Goal: Task Accomplishment & Management: Use online tool/utility

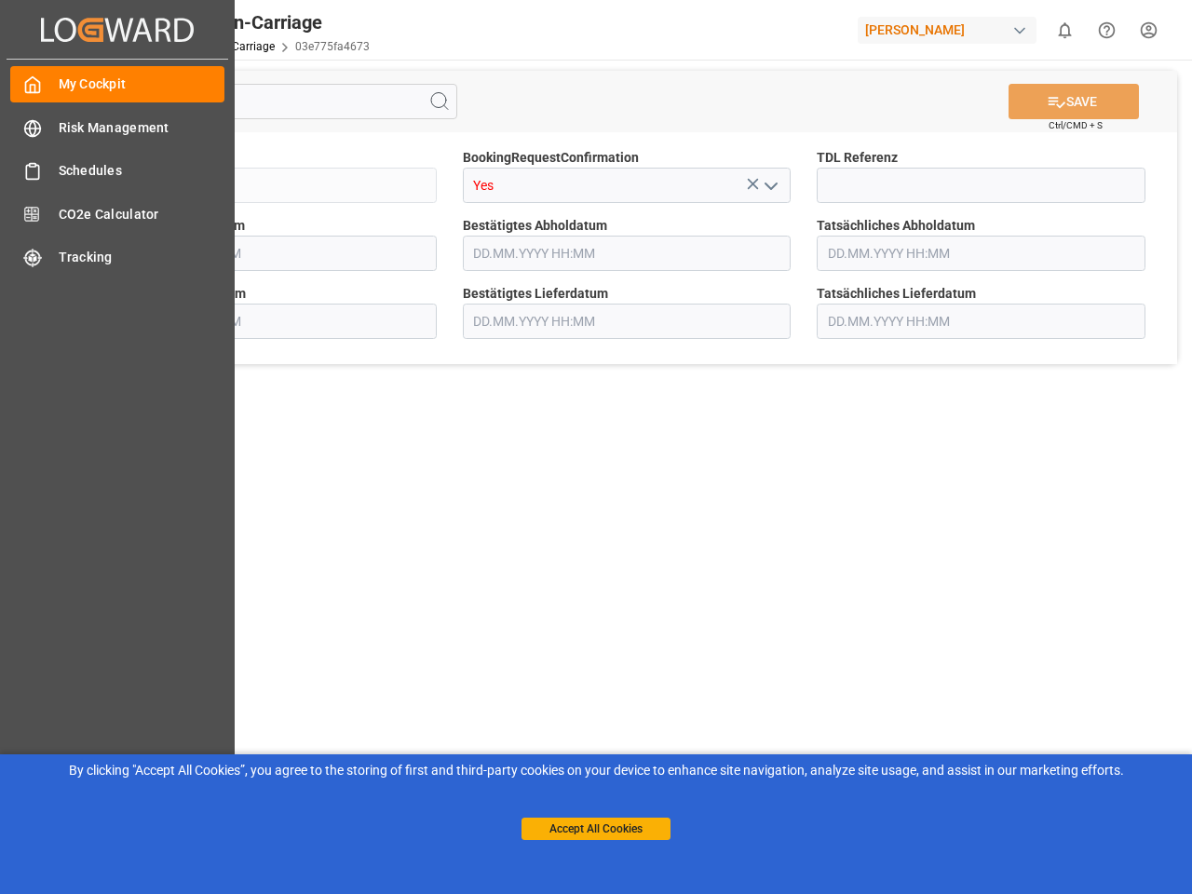
type input "[DATE] 00:00"
click at [596, 447] on main "SAVE Ctrl/CMD + S Sendung QKA25-010773 BookingRequestConfirmation Yes TDL Refer…" at bounding box center [626, 472] width 1123 height 824
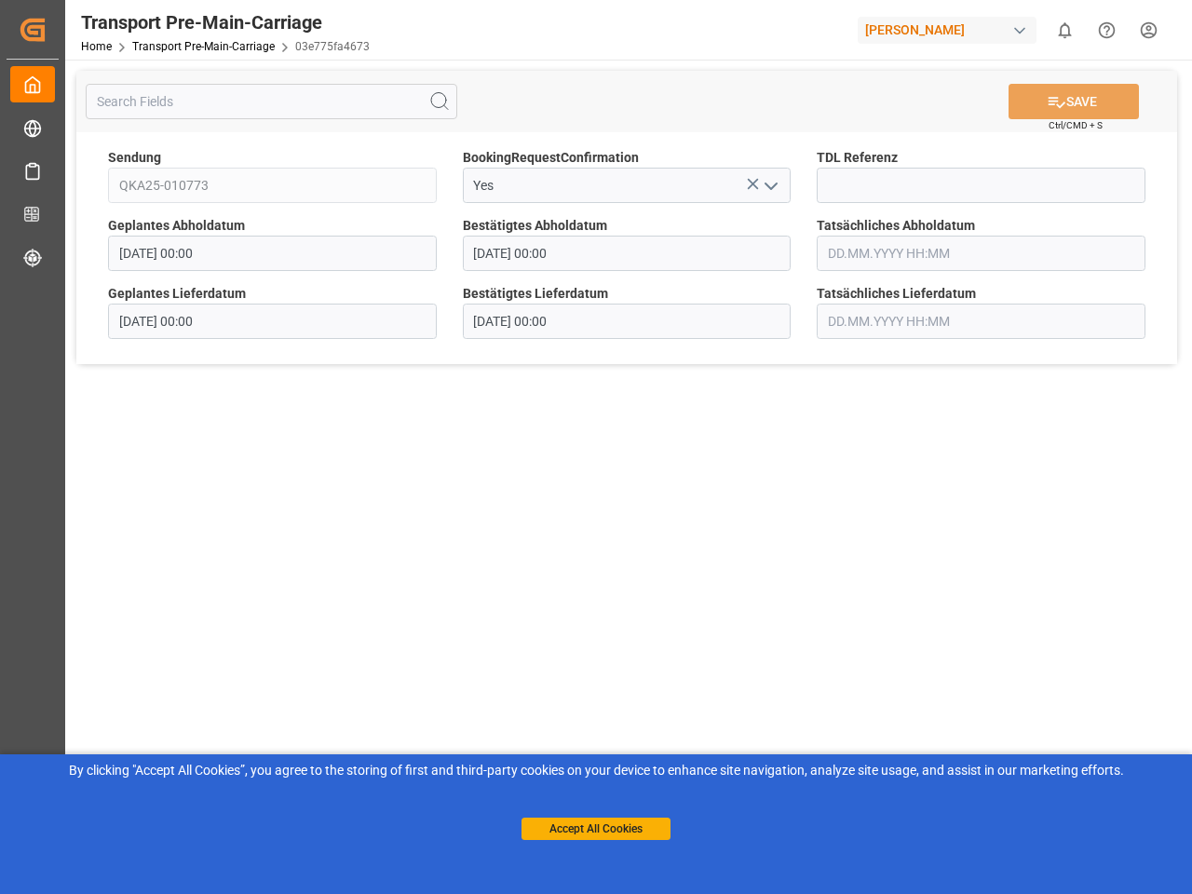
click at [47, 29] on icon "Created by potrace 1.15, written by [PERSON_NAME] [DATE]-[DATE]" at bounding box center [33, 30] width 28 height 30
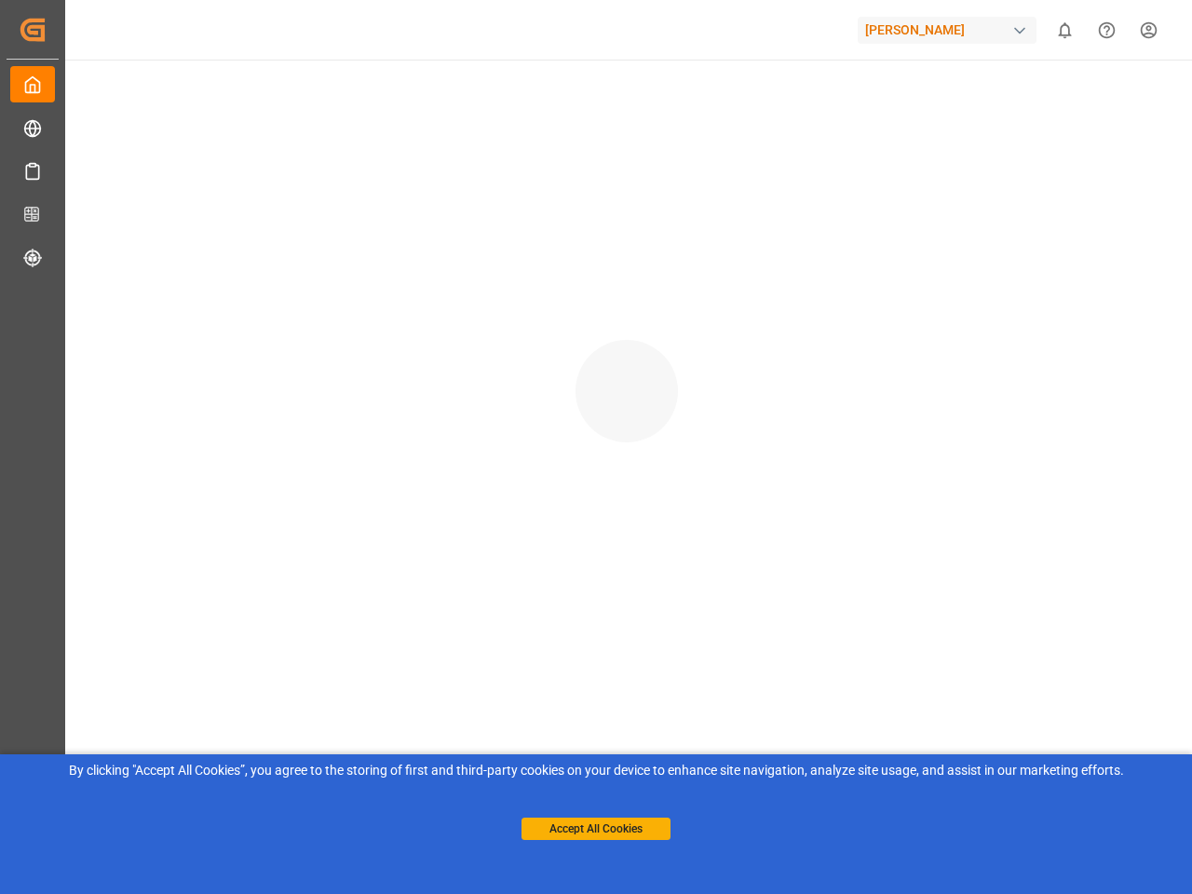
click at [951, 30] on div "[PERSON_NAME]" at bounding box center [947, 30] width 179 height 27
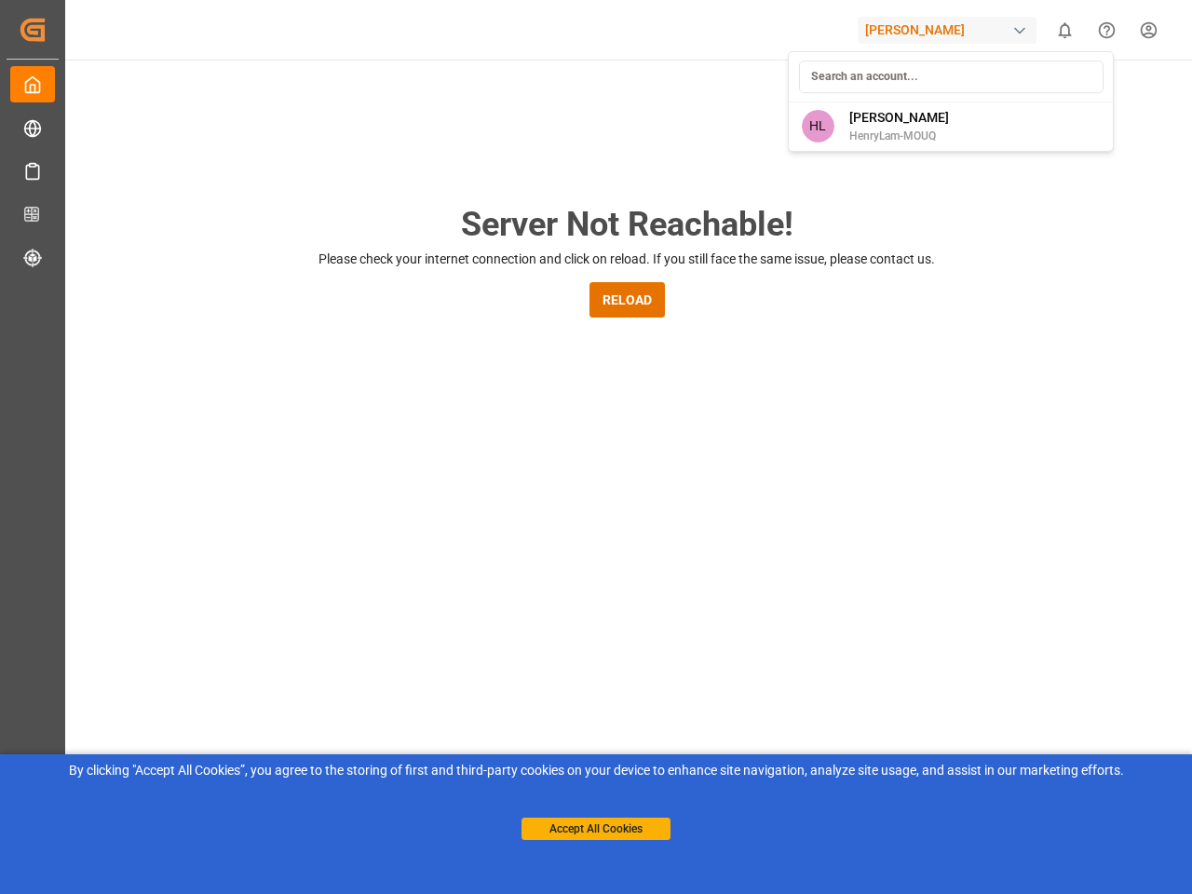
click at [1065, 30] on html "Created by potrace 1.15, written by [PERSON_NAME] [DATE]-[DATE] Created by potr…" at bounding box center [596, 447] width 1192 height 894
click at [1106, 30] on icon "Help Center" at bounding box center [1107, 30] width 20 height 20
click at [440, 102] on div "Server Not Reachable! Please check your internet connection and click on reload…" at bounding box center [626, 713] width 1131 height 1307
click at [1074, 102] on div "Server Not Reachable! Please check your internet connection and click on reload…" at bounding box center [626, 713] width 1131 height 1307
click at [753, 183] on div "Server Not Reachable! Please check your internet connection and click on reload…" at bounding box center [626, 713] width 1131 height 1307
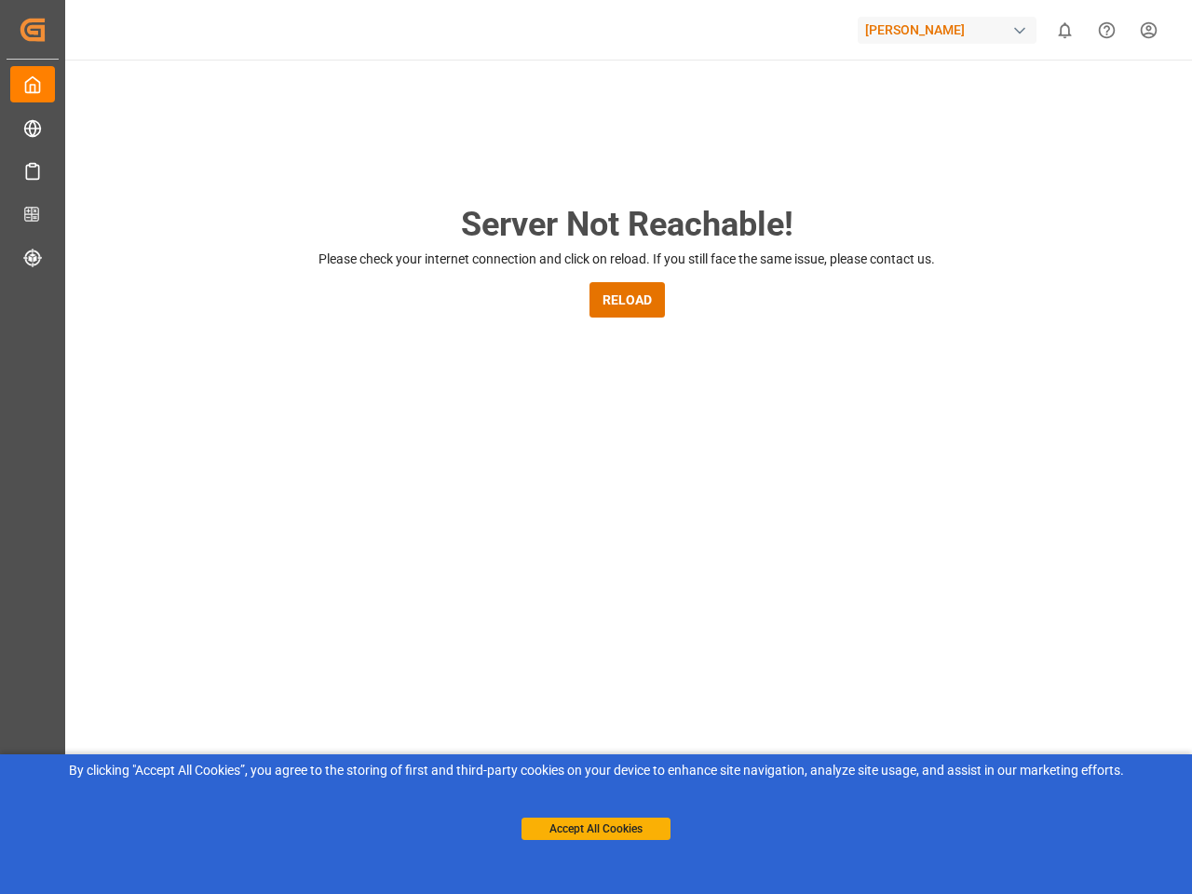
click at [770, 185] on div "Server Not Reachable! Please check your internet connection and click on reload…" at bounding box center [626, 713] width 1131 height 1307
click at [596, 829] on button "Accept All Cookies" at bounding box center [596, 829] width 149 height 22
